Goal: Information Seeking & Learning: Learn about a topic

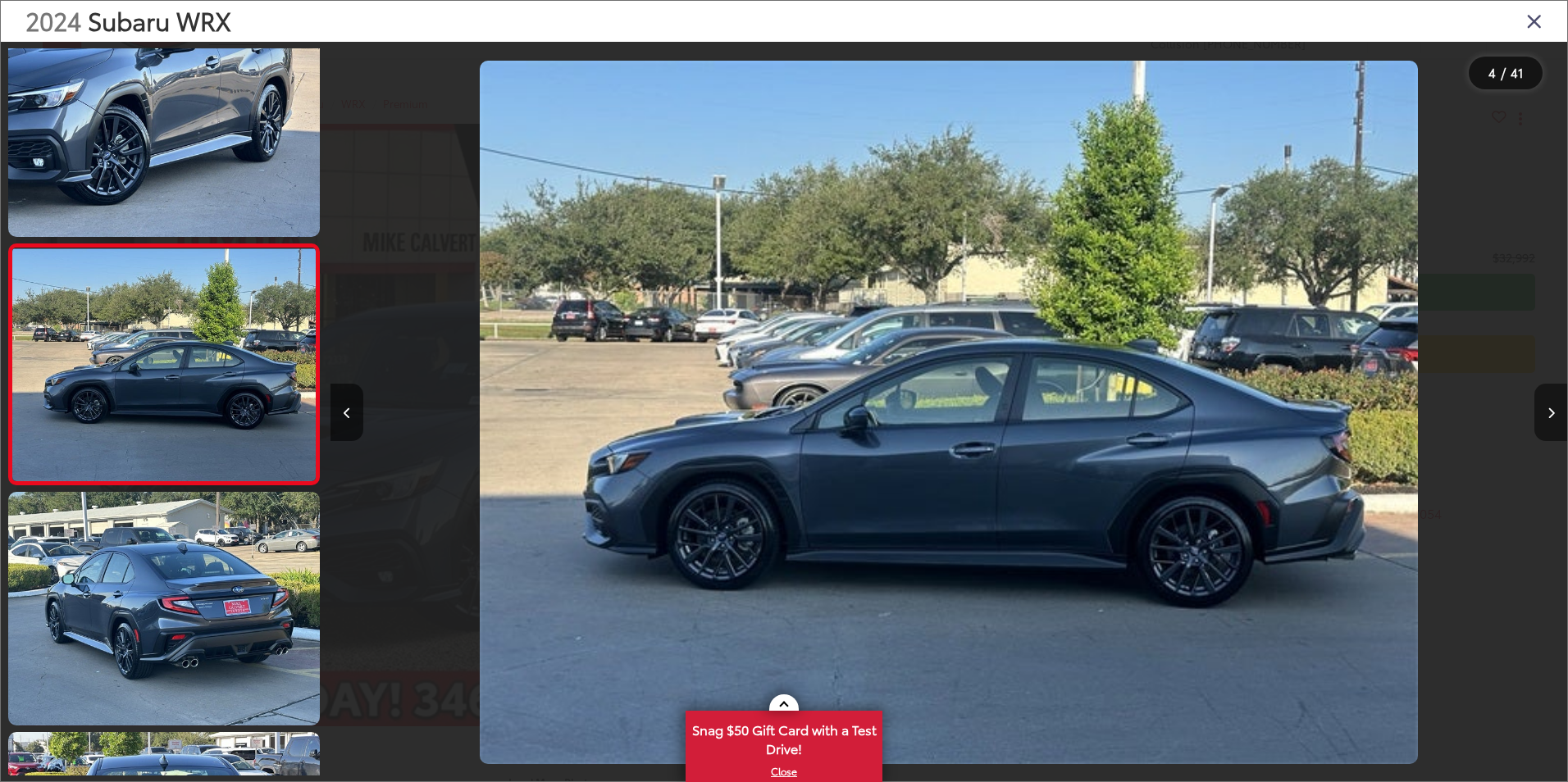
click at [1545, 405] on button "Next image" at bounding box center [1550, 412] width 32 height 57
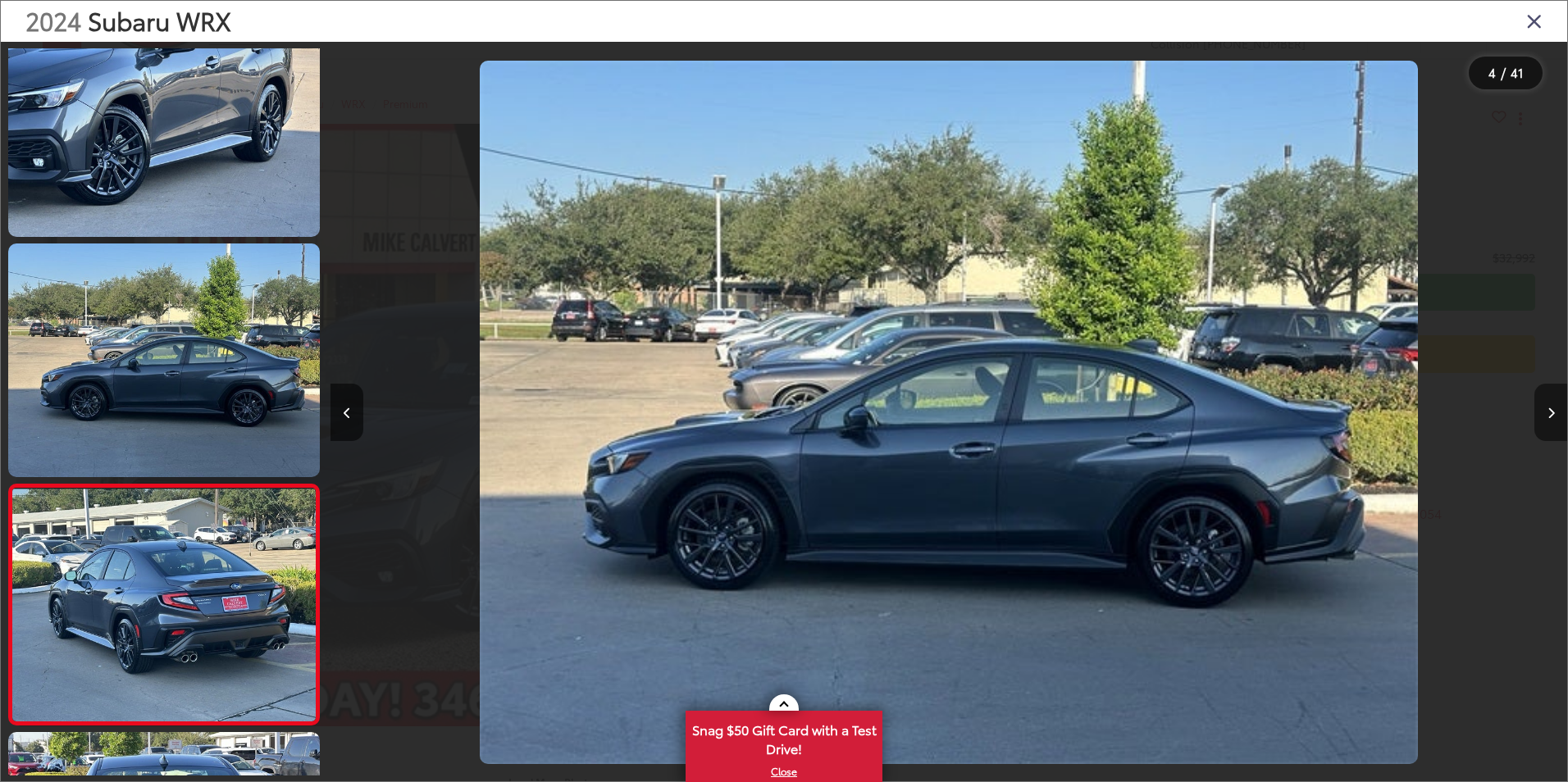
click at [1551, 414] on icon "Next image" at bounding box center [1551, 413] width 8 height 11
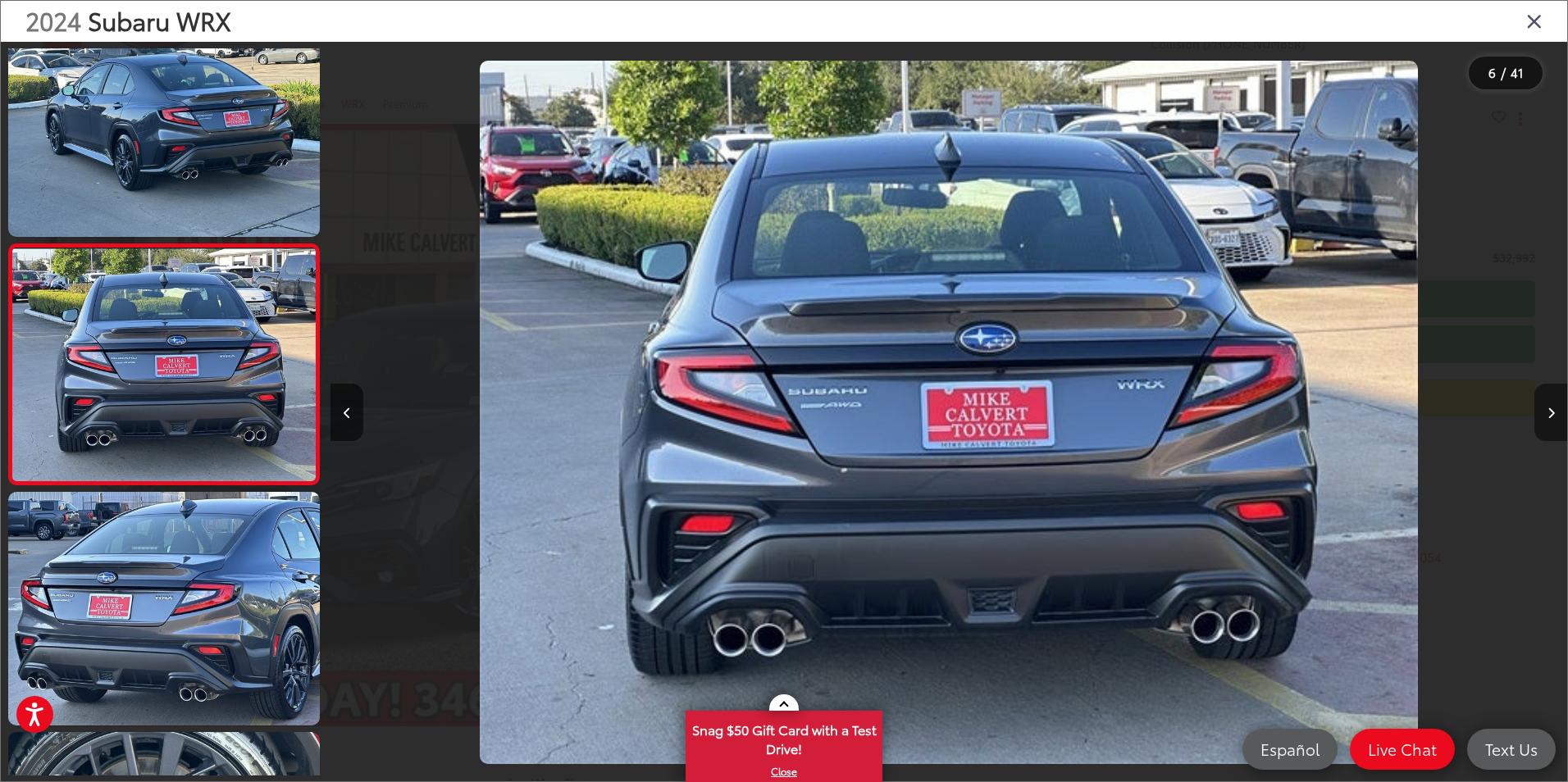
click at [1553, 414] on icon "Next image" at bounding box center [1551, 413] width 8 height 11
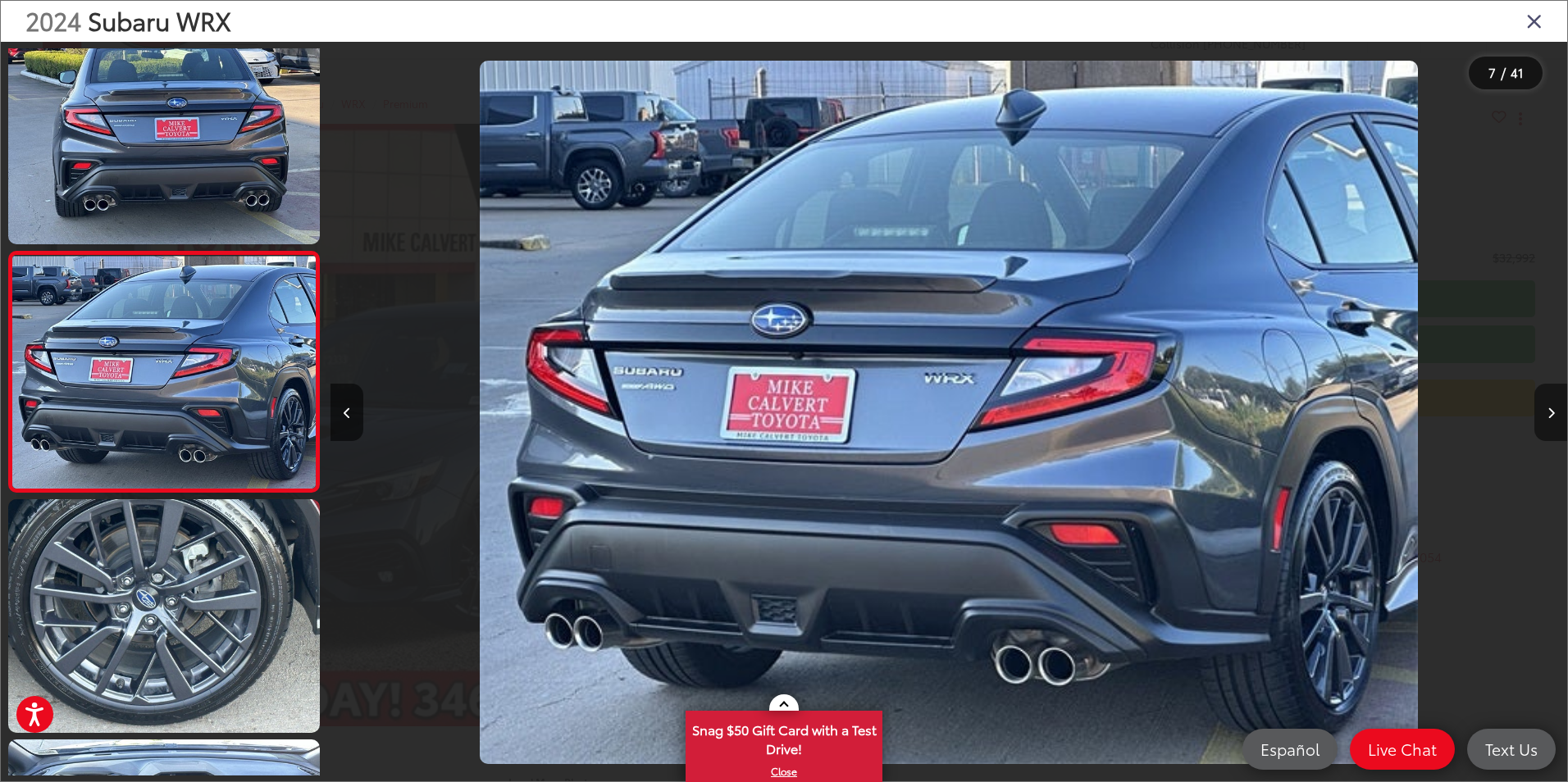
scroll to position [1248, 0]
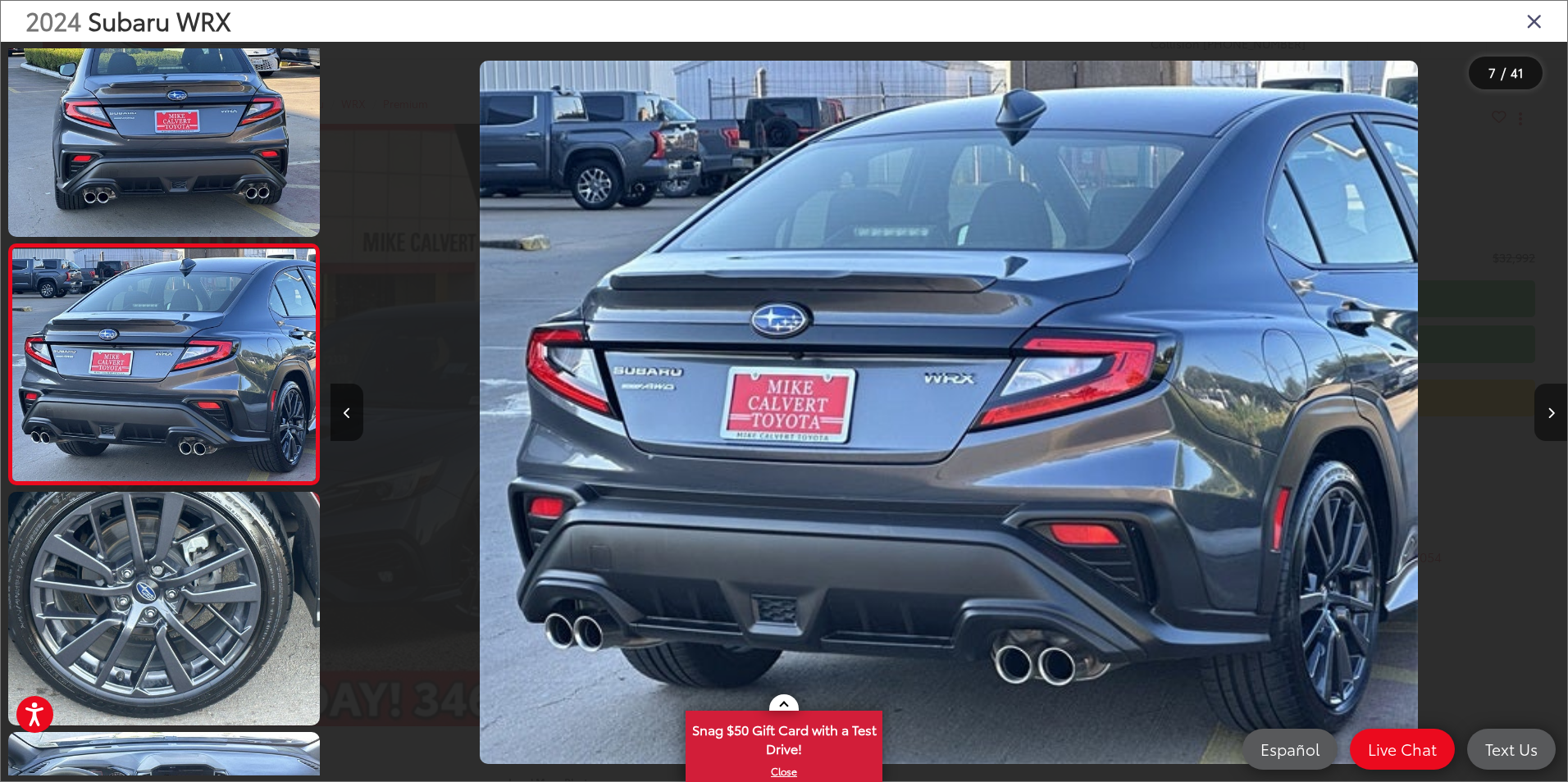
click at [1553, 414] on icon "Next image" at bounding box center [1551, 413] width 8 height 11
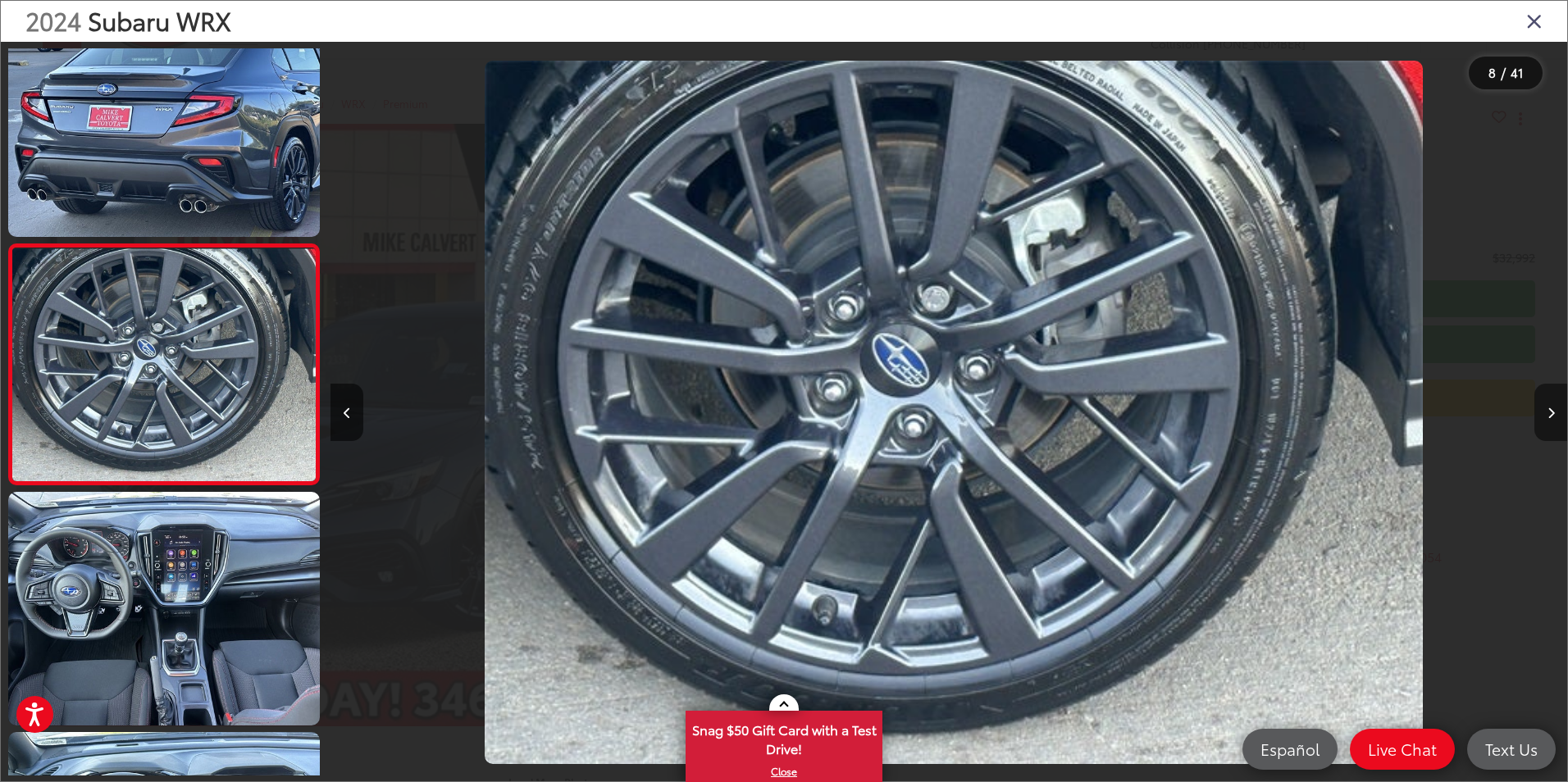
scroll to position [0, 8656]
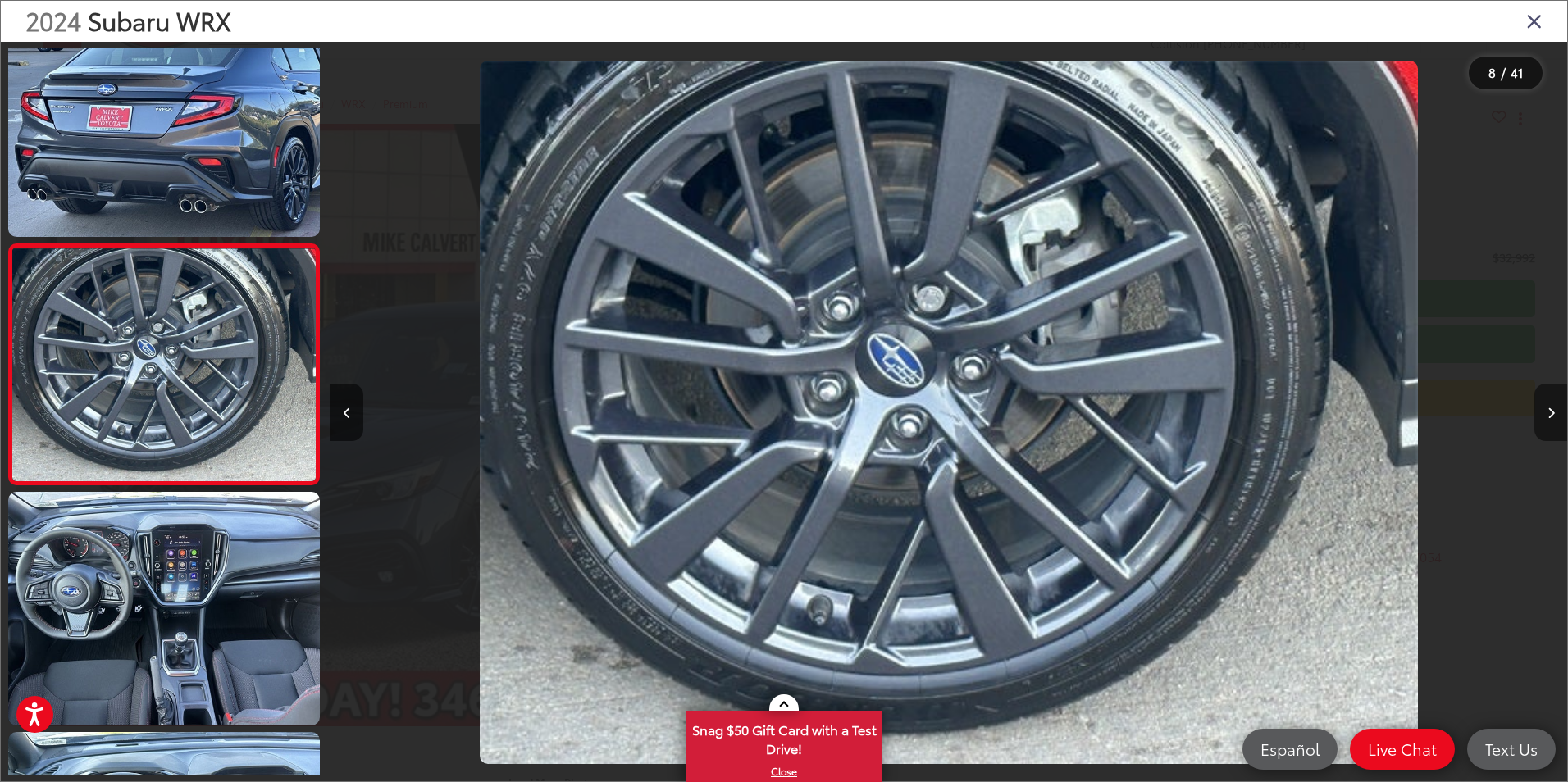
click at [1553, 414] on icon "Next image" at bounding box center [1551, 413] width 8 height 11
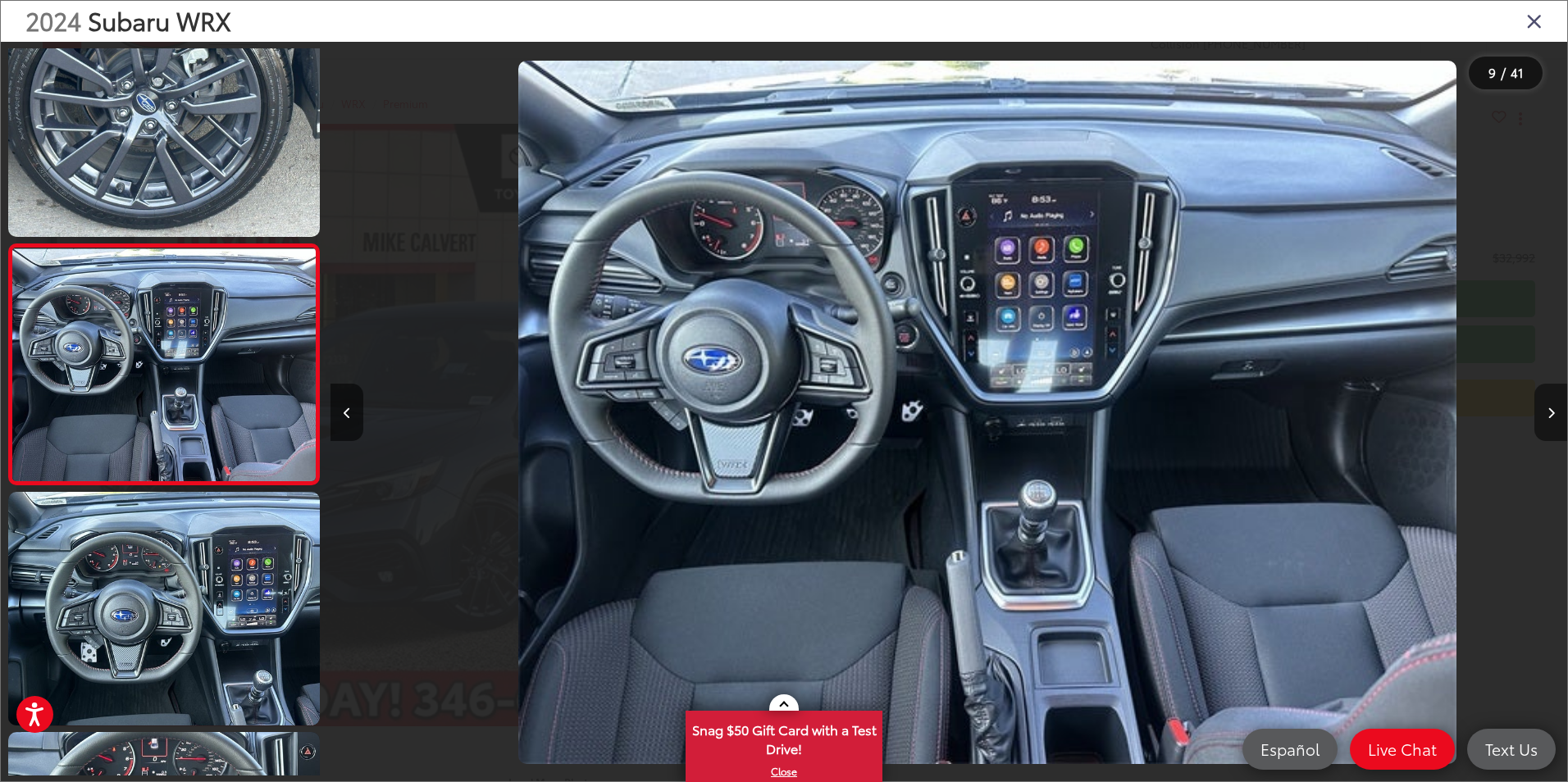
scroll to position [0, 9892]
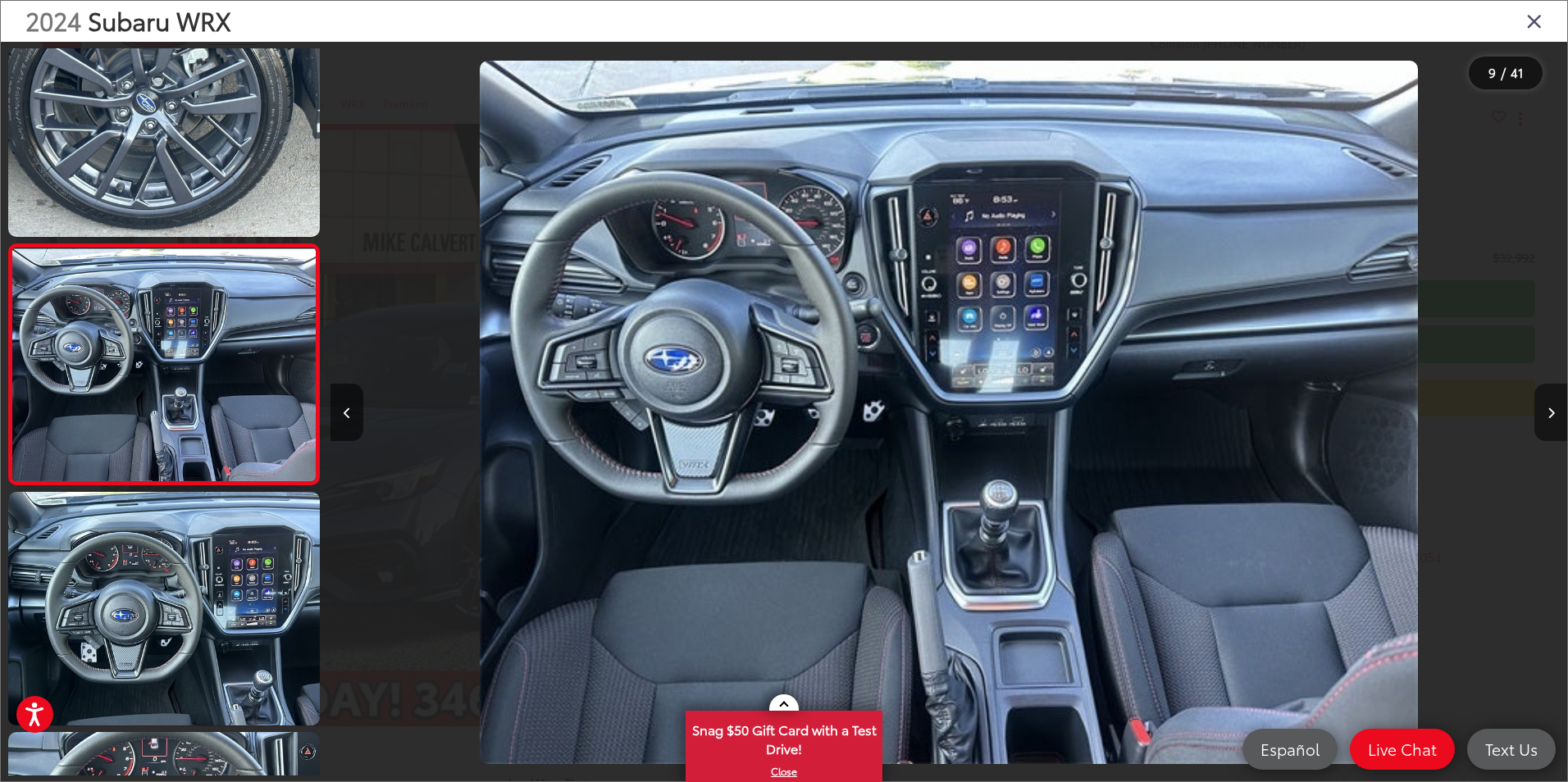
click at [1553, 414] on icon "Next image" at bounding box center [1551, 413] width 8 height 11
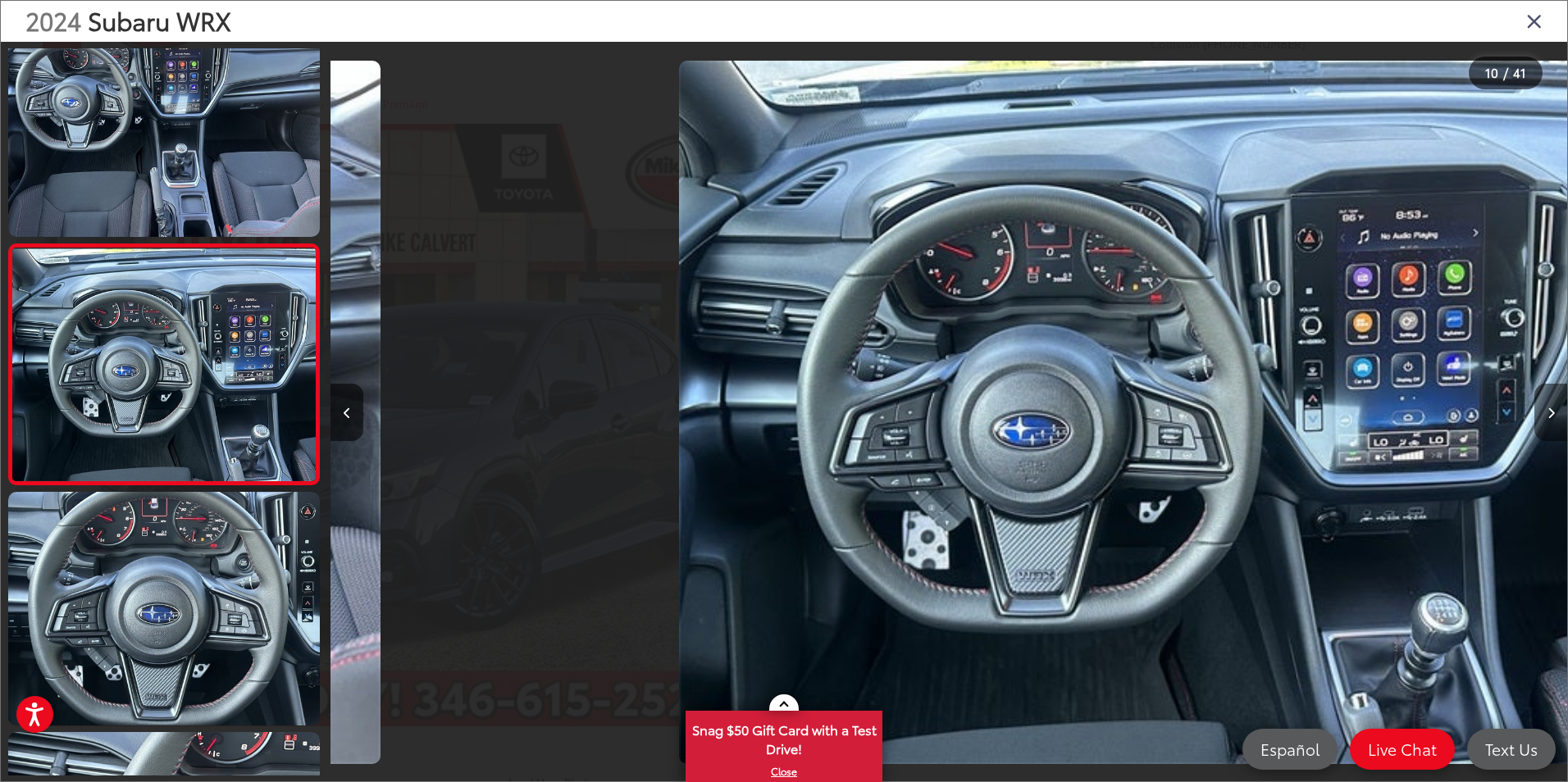
scroll to position [0, 11129]
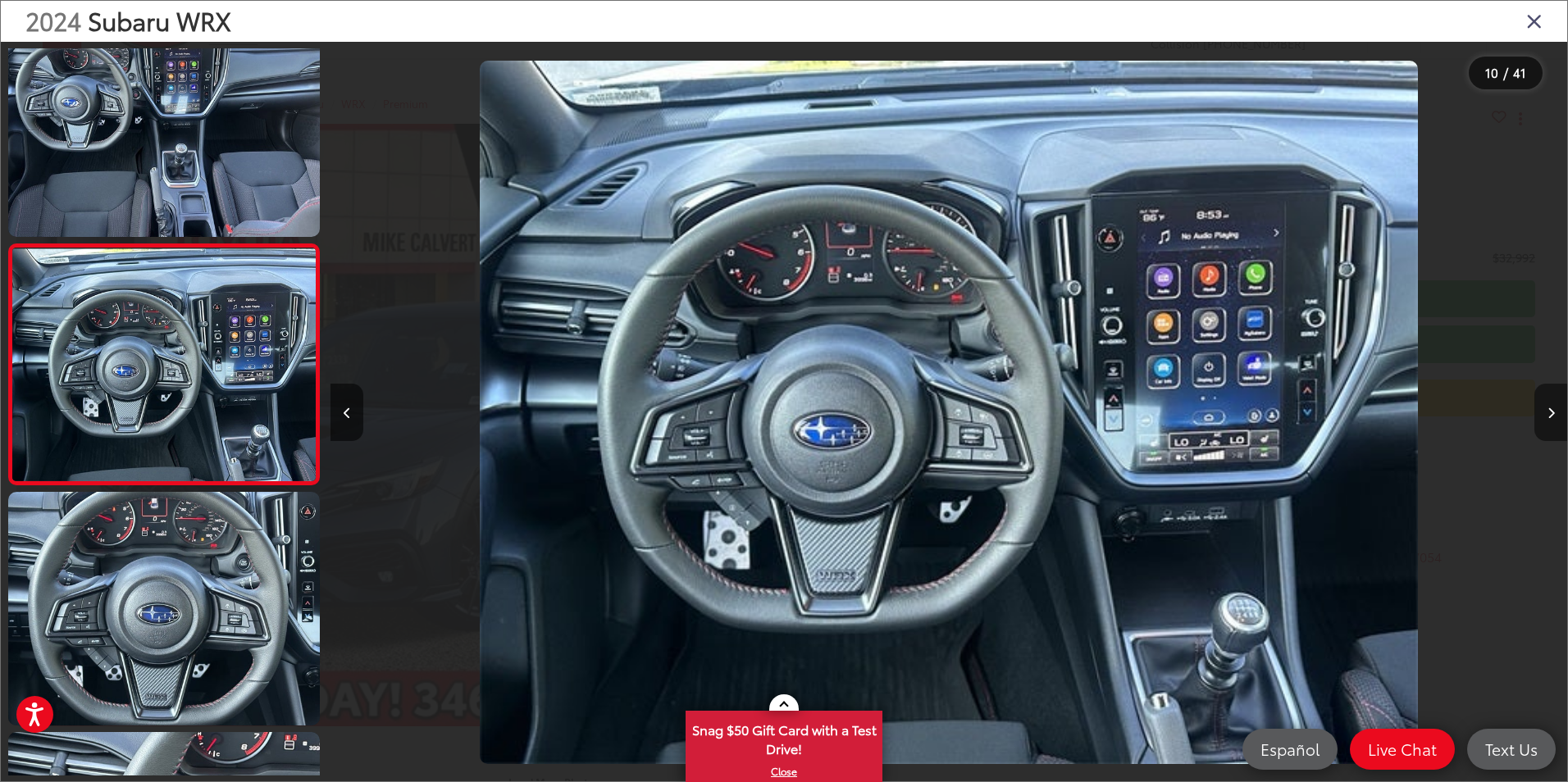
click at [1553, 414] on icon "Next image" at bounding box center [1551, 413] width 8 height 11
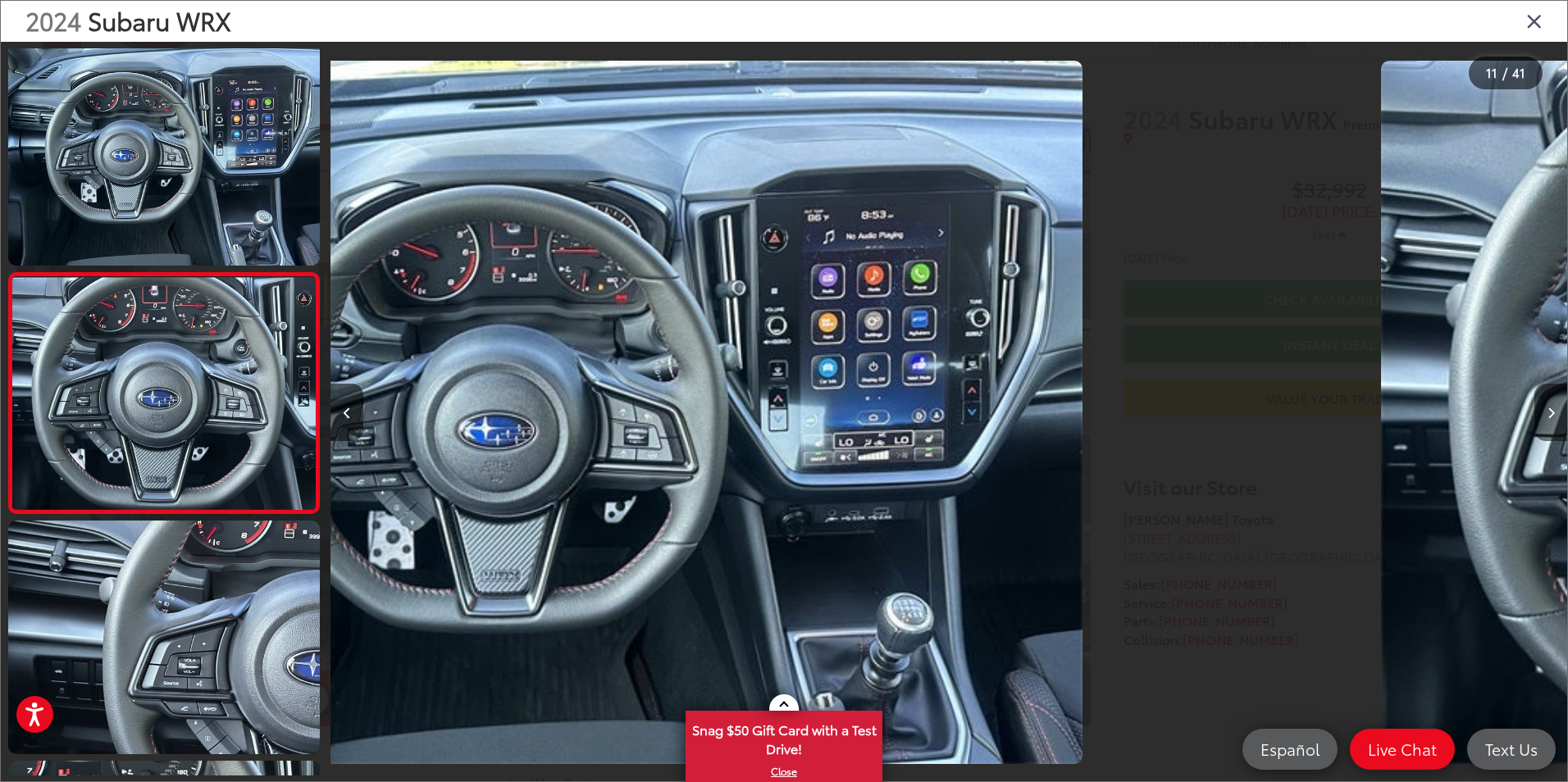
scroll to position [2208, 0]
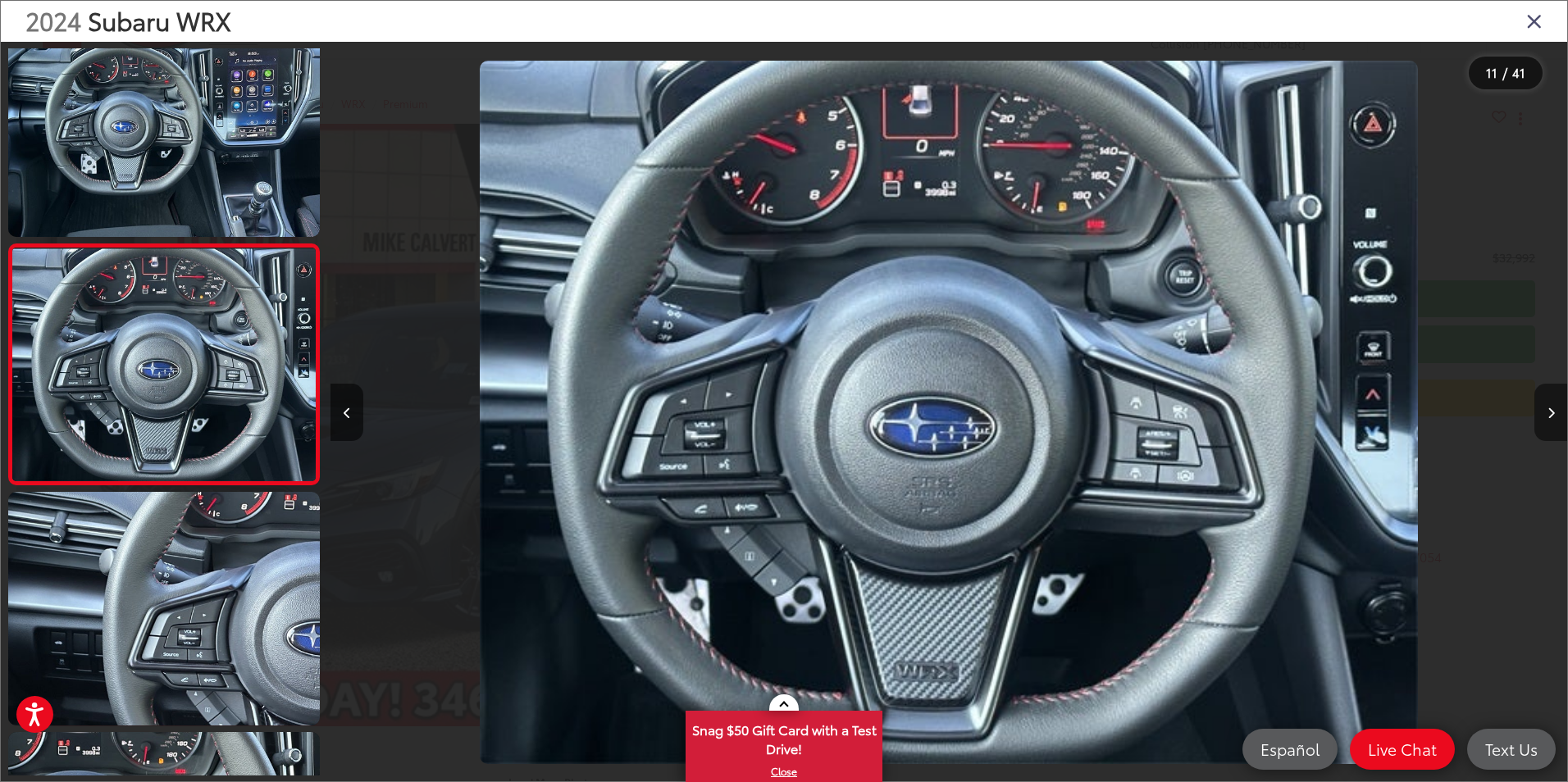
click at [1553, 414] on icon "Next image" at bounding box center [1551, 413] width 8 height 11
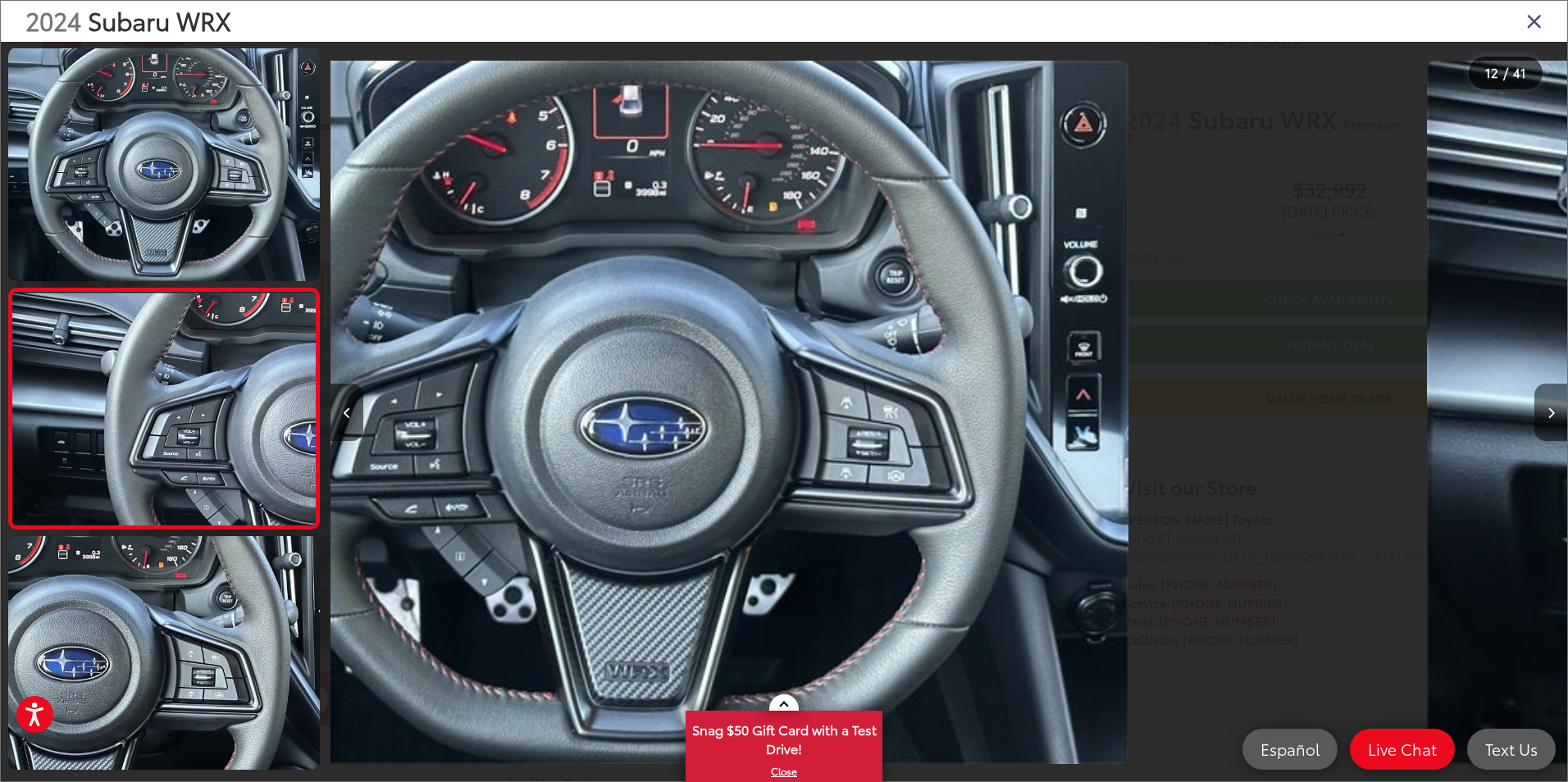
scroll to position [2449, 0]
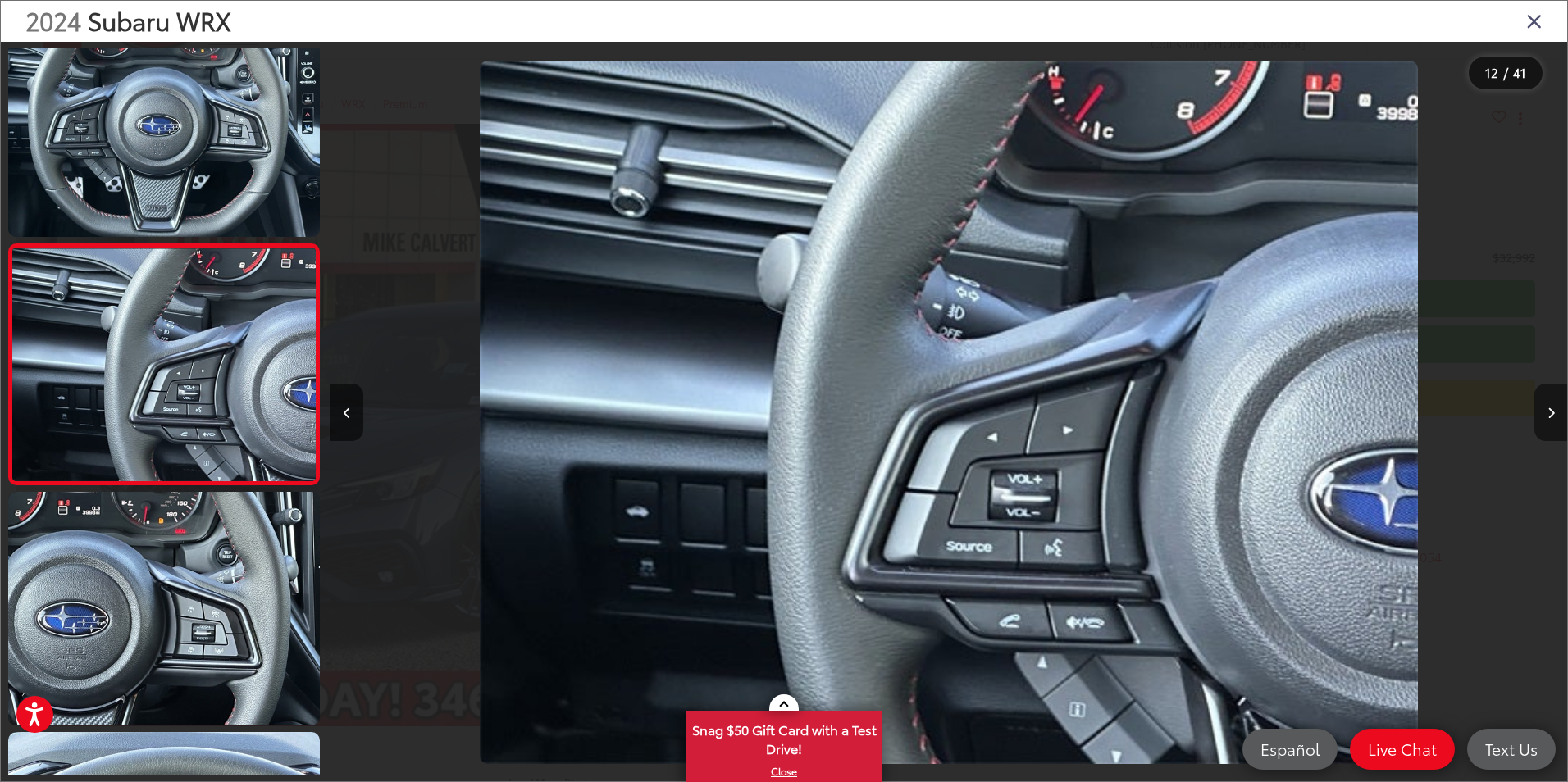
click at [1553, 414] on icon "Next image" at bounding box center [1551, 413] width 8 height 11
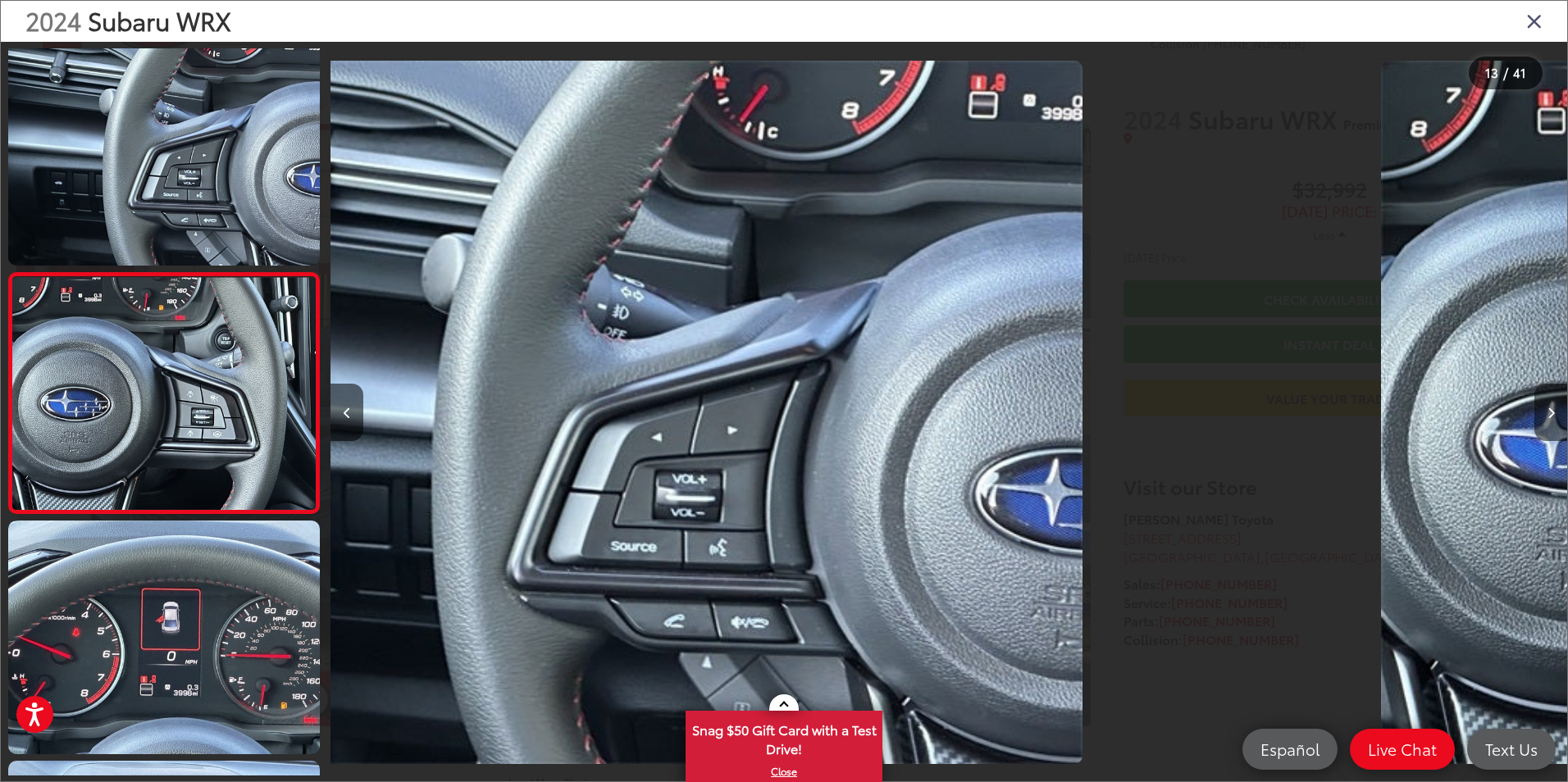
scroll to position [2690, 0]
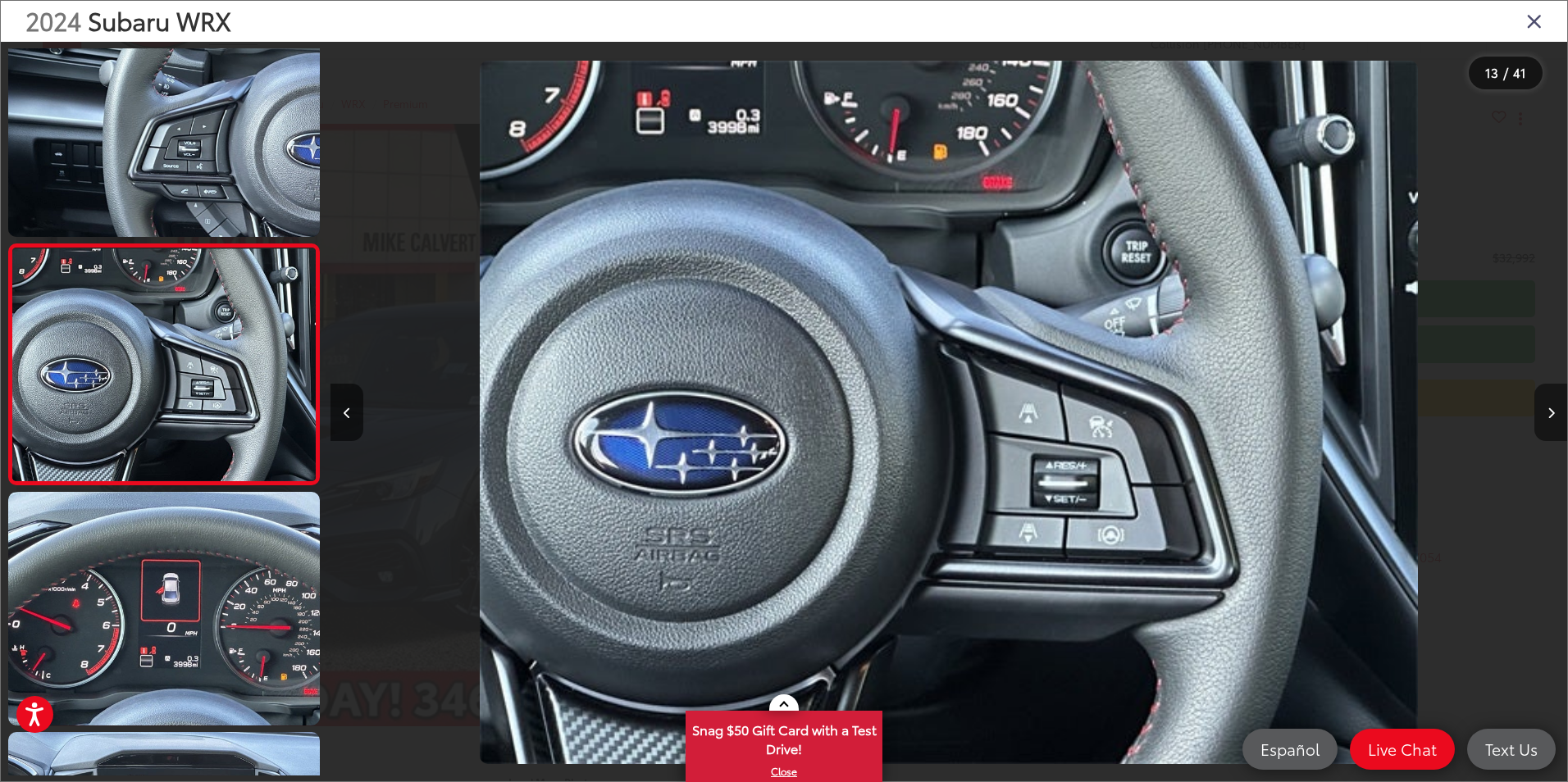
click at [1553, 414] on icon "Next image" at bounding box center [1551, 413] width 8 height 11
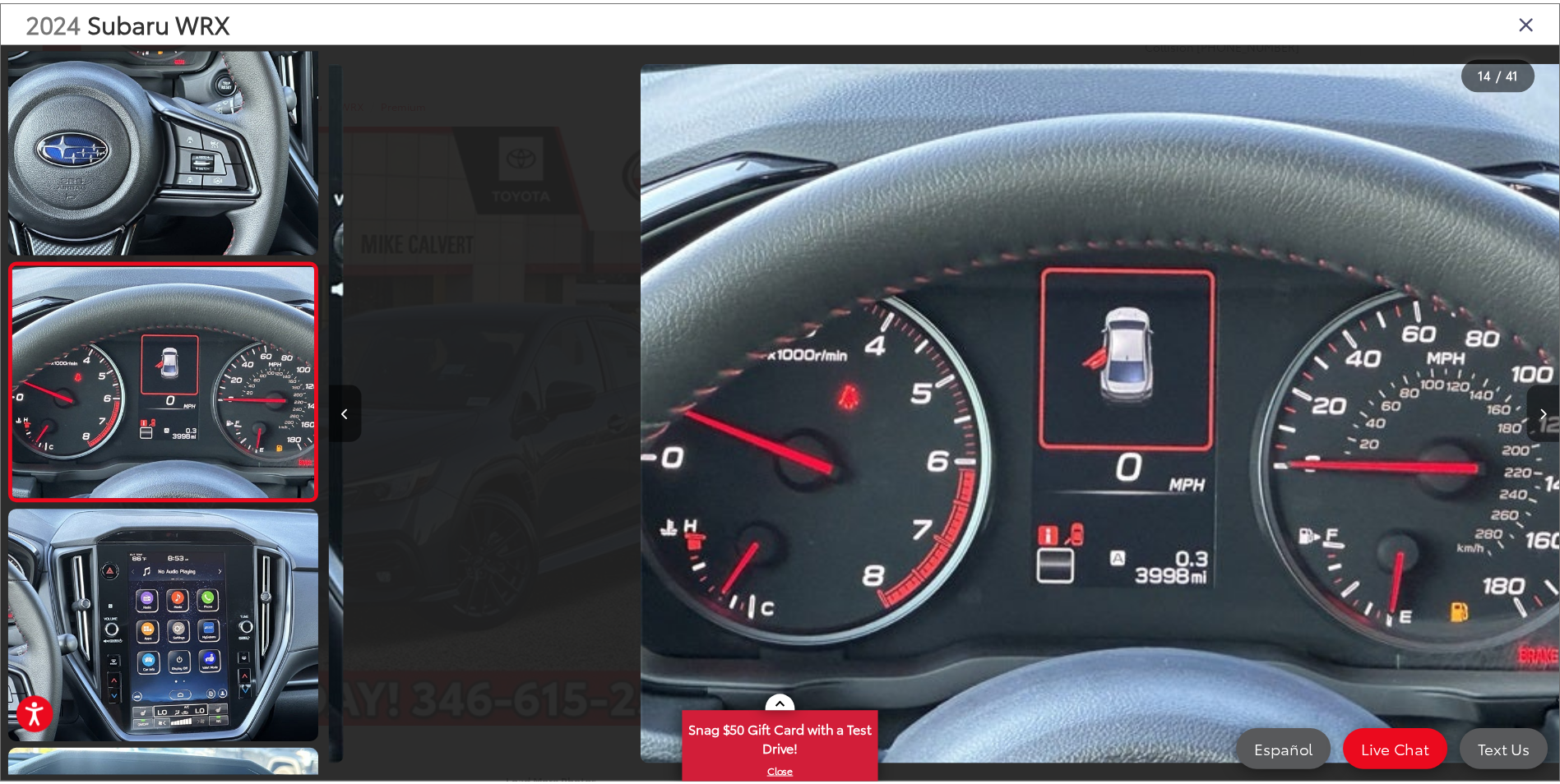
scroll to position [0, 0]
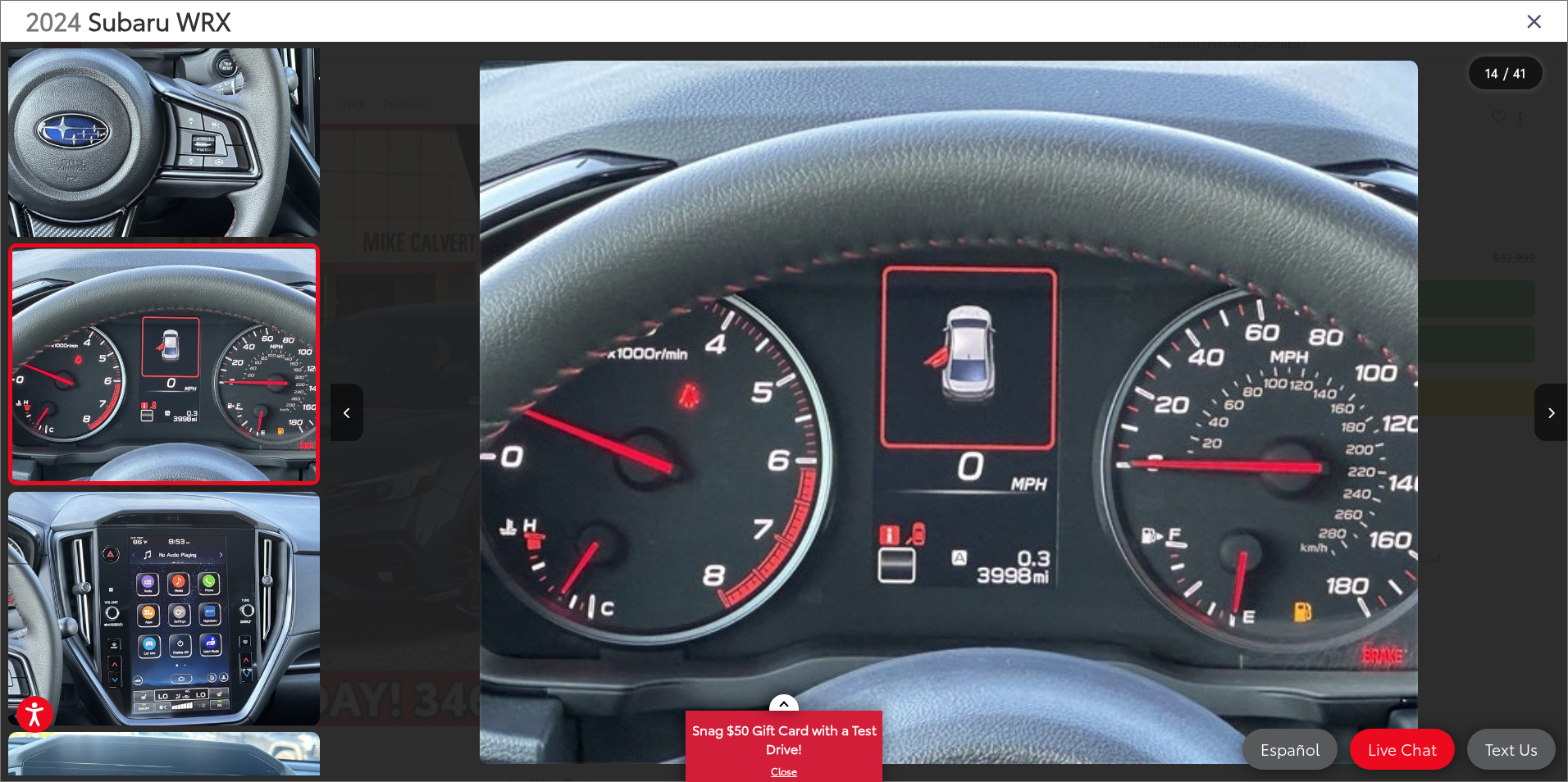
click at [1530, 21] on icon "Close gallery" at bounding box center [1534, 21] width 16 height 21
